Goal: Navigation & Orientation: Find specific page/section

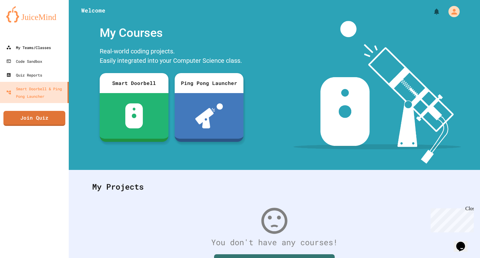
click at [60, 49] on link "My Teams/Classes" at bounding box center [34, 48] width 69 height 14
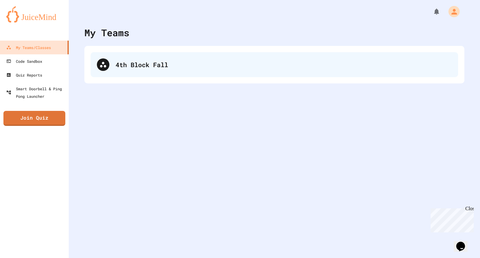
click at [207, 73] on div "4th Block Fall" at bounding box center [274, 64] width 367 height 25
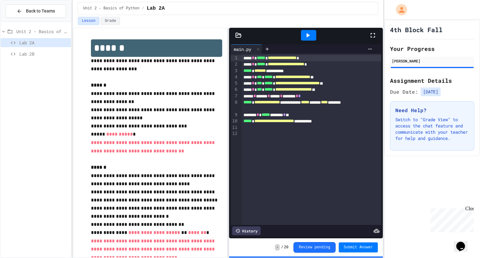
click at [47, 56] on span "Lab 2B" at bounding box center [43, 54] width 49 height 7
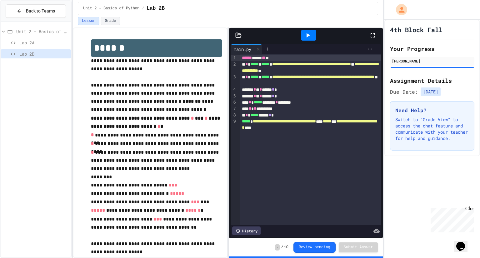
click at [313, 37] on div at bounding box center [308, 35] width 15 height 11
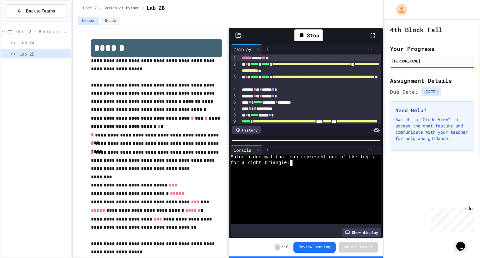
click at [309, 161] on div "for a right triangle:" at bounding box center [303, 163] width 146 height 6
